Goal: Task Accomplishment & Management: Manage account settings

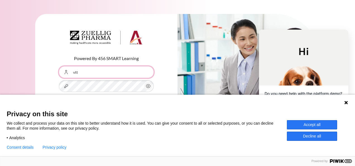
type input "vtt"
click at [172, 69] on div "Powered By 456 SMART Learning Username or Email Address vtt Password Forgotten …" at bounding box center [106, 75] width 142 height 123
click at [94, 73] on input "vtt" at bounding box center [106, 72] width 95 height 12
click at [115, 72] on input "vtt" at bounding box center [106, 72] width 95 height 12
click at [116, 72] on input "vtt" at bounding box center [106, 72] width 95 height 12
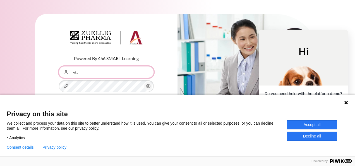
click at [59, 104] on button "Log in" at bounding box center [106, 112] width 95 height 16
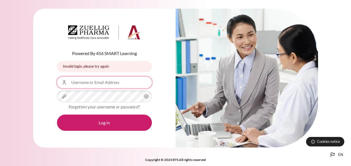
click at [106, 81] on input "Username or Email Address" at bounding box center [104, 82] width 95 height 12
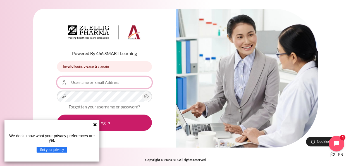
type input "[EMAIL_ADDRESS][DOMAIN_NAME]"
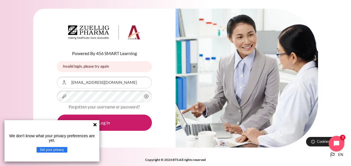
click at [146, 97] on circle "Content" at bounding box center [145, 96] width 1 height 1
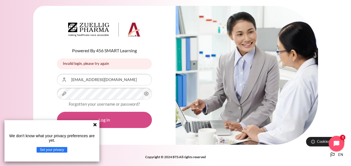
scroll to position [5, 0]
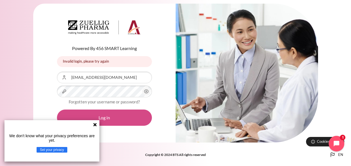
click at [108, 115] on button "Log in" at bounding box center [104, 117] width 95 height 16
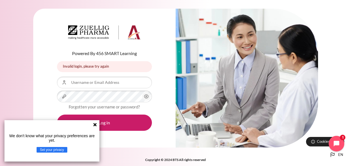
click at [59, 150] on button "Set your privacy" at bounding box center [52, 150] width 31 height 6
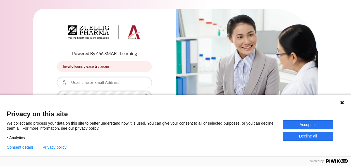
click at [313, 127] on button "Accept all" at bounding box center [308, 124] width 50 height 9
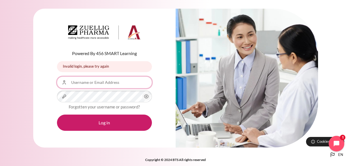
click at [107, 83] on input "Username or Email Address" at bounding box center [104, 82] width 95 height 12
type input "[EMAIL_ADDRESS][DOMAIN_NAME]"
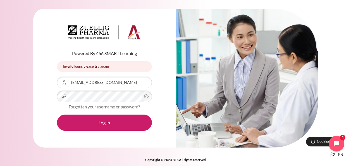
click at [147, 97] on icon "Content" at bounding box center [146, 96] width 7 height 7
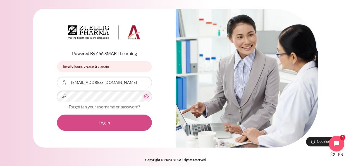
click at [106, 123] on button "Log in" at bounding box center [104, 122] width 95 height 16
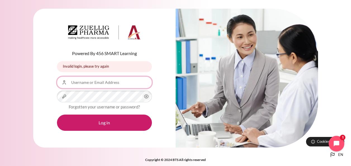
click at [96, 84] on input "Username or Email Address" at bounding box center [104, 82] width 95 height 12
type input "[EMAIL_ADDRESS][DOMAIN_NAME]"
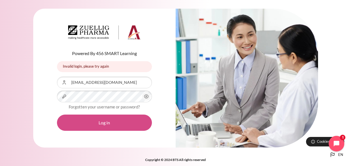
click at [109, 123] on button "Log in" at bounding box center [104, 122] width 95 height 16
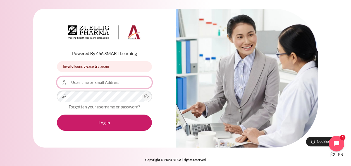
click at [105, 83] on input "Username or Email Address" at bounding box center [104, 82] width 95 height 12
type input "[EMAIL_ADDRESS][DOMAIN_NAME]"
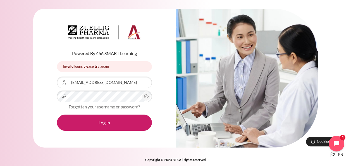
click at [95, 102] on form "Username or Email Address [EMAIL_ADDRESS][DOMAIN_NAME] Password Forgotten your …" at bounding box center [104, 103] width 95 height 54
click at [147, 97] on icon "Content" at bounding box center [146, 96] width 7 height 7
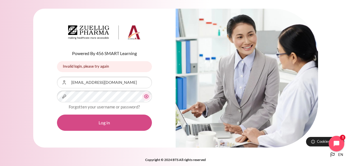
click at [105, 123] on button "Log in" at bounding box center [104, 122] width 95 height 16
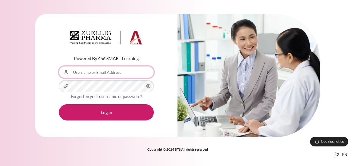
click at [112, 73] on input "Username or Email Address" at bounding box center [106, 72] width 95 height 12
type input "vttra@ezrx.com.vn"
click at [148, 87] on icon "Content" at bounding box center [148, 86] width 7 height 7
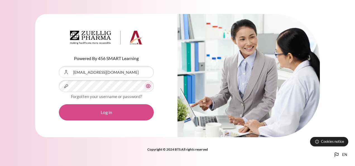
click at [109, 111] on button "Log in" at bounding box center [106, 112] width 95 height 16
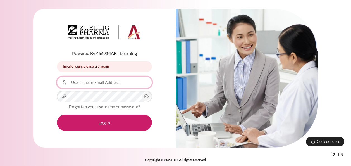
click at [98, 81] on input "Username or Email Address" at bounding box center [104, 82] width 95 height 12
type input "vttra@zuelligpharma.com"
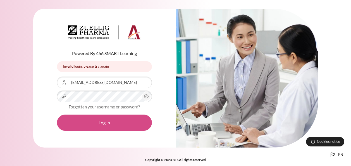
click at [104, 123] on button "Log in" at bounding box center [104, 122] width 95 height 16
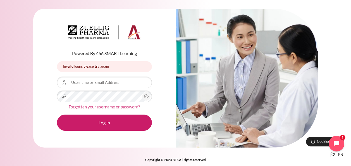
click at [99, 106] on link "Forgotten your username or password?" at bounding box center [104, 106] width 71 height 5
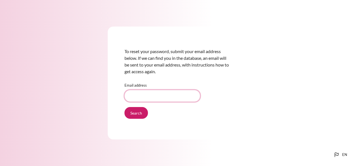
drag, startPoint x: 148, startPoint y: 97, endPoint x: 151, endPoint y: 99, distance: 3.8
click at [148, 97] on input "Email address" at bounding box center [162, 96] width 76 height 12
type input "[EMAIL_ADDRESS][DOMAIN_NAME]"
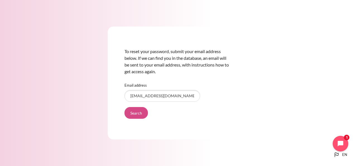
click at [136, 114] on input "Search" at bounding box center [135, 113] width 23 height 12
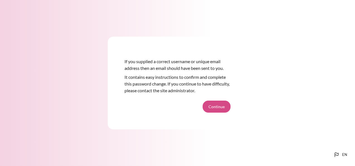
click at [213, 107] on button "Continue" at bounding box center [217, 106] width 28 height 12
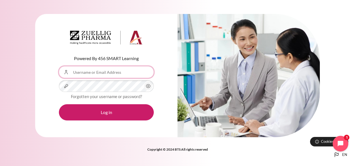
click at [106, 71] on input "Username or Email Address" at bounding box center [106, 72] width 95 height 12
type input "[EMAIL_ADDRESS][DOMAIN_NAME]"
click at [150, 85] on icon "Content" at bounding box center [148, 86] width 4 height 4
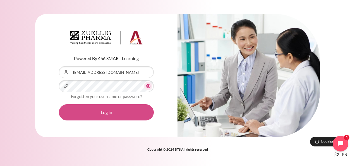
click at [105, 112] on button "Log in" at bounding box center [106, 112] width 95 height 16
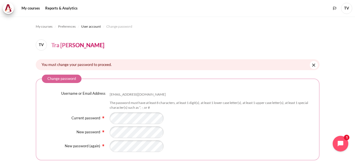
click at [197, 145] on div "Content" at bounding box center [212, 146] width 204 height 12
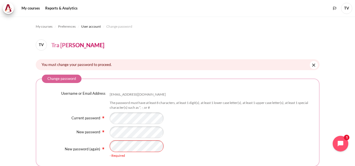
click at [189, 141] on div "- Required" at bounding box center [212, 149] width 204 height 18
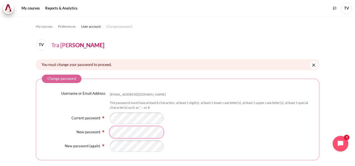
scroll to position [47, 0]
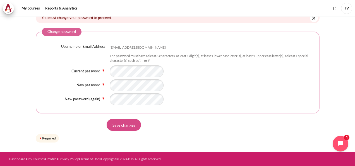
click at [128, 125] on input "Save changes" at bounding box center [124, 125] width 34 height 12
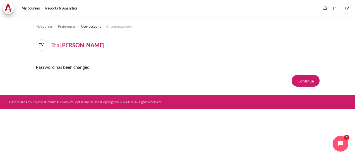
click at [326, 49] on section "My courses Preferences User account Change password TV Tra [PERSON_NAME] Passwo…" at bounding box center [177, 55] width 355 height 78
click at [302, 80] on button "Continue" at bounding box center [306, 81] width 28 height 12
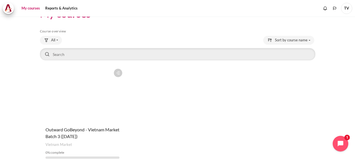
scroll to position [38, 0]
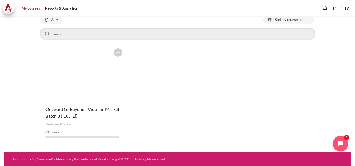
click at [350, 8] on span "TV" at bounding box center [346, 8] width 11 height 11
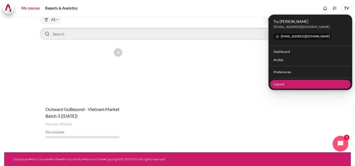
click at [279, 85] on link "Log out" at bounding box center [310, 84] width 81 height 9
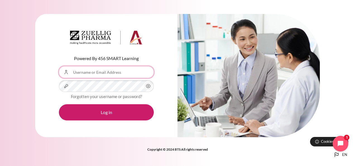
click at [102, 73] on input "Username or Email Address" at bounding box center [106, 72] width 95 height 12
type input "[EMAIL_ADDRESS][DOMAIN_NAME]"
click at [148, 86] on circle "Content" at bounding box center [148, 85] width 1 height 1
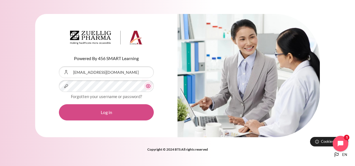
click at [104, 112] on button "Log in" at bounding box center [106, 112] width 95 height 16
